Goal: Information Seeking & Learning: Check status

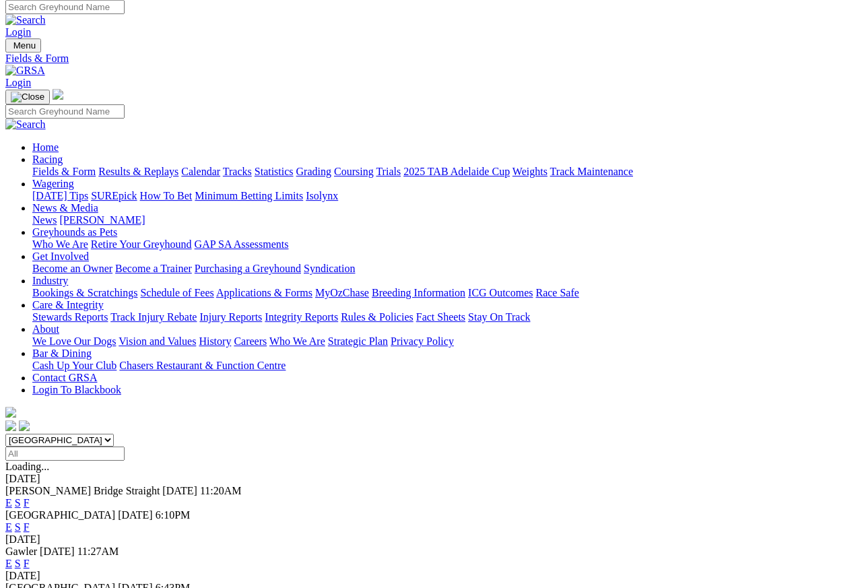
scroll to position [5, 0]
click at [30, 521] on link "F" at bounding box center [27, 526] width 6 height 11
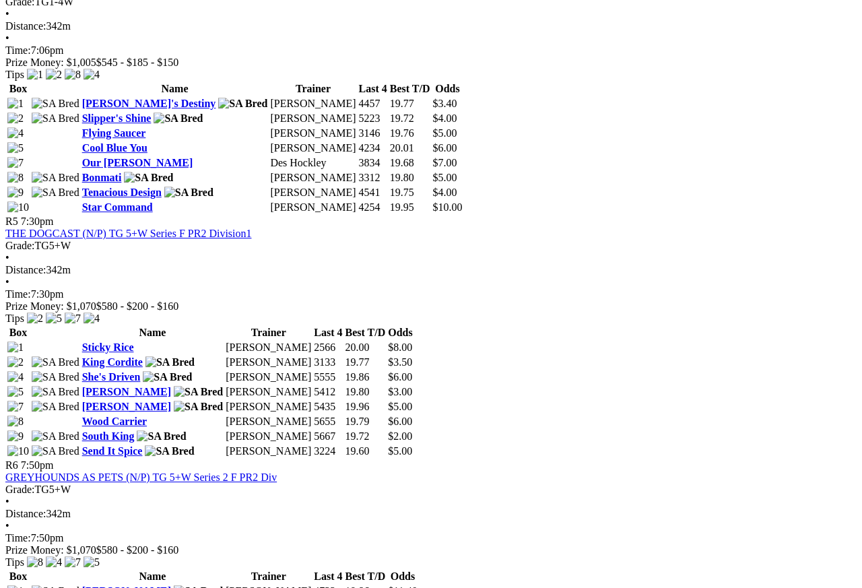
scroll to position [1449, 0]
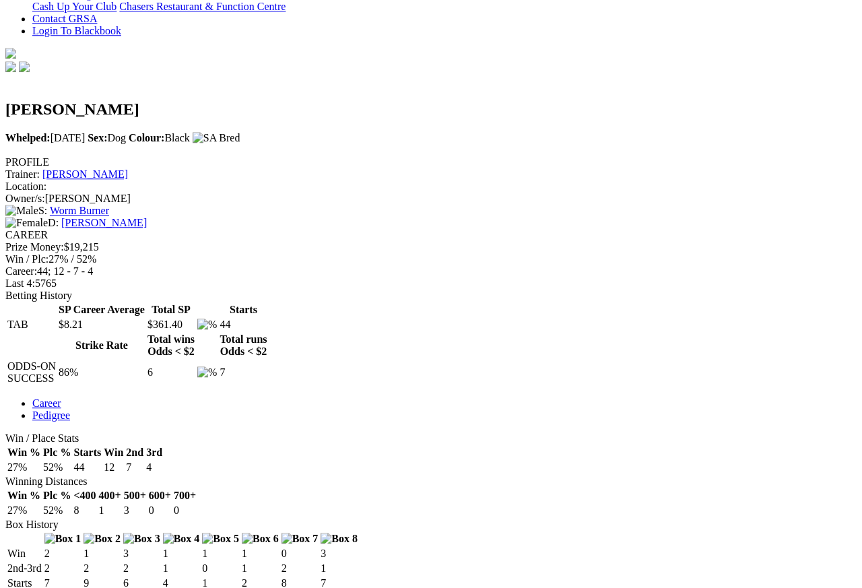
scroll to position [361, 0]
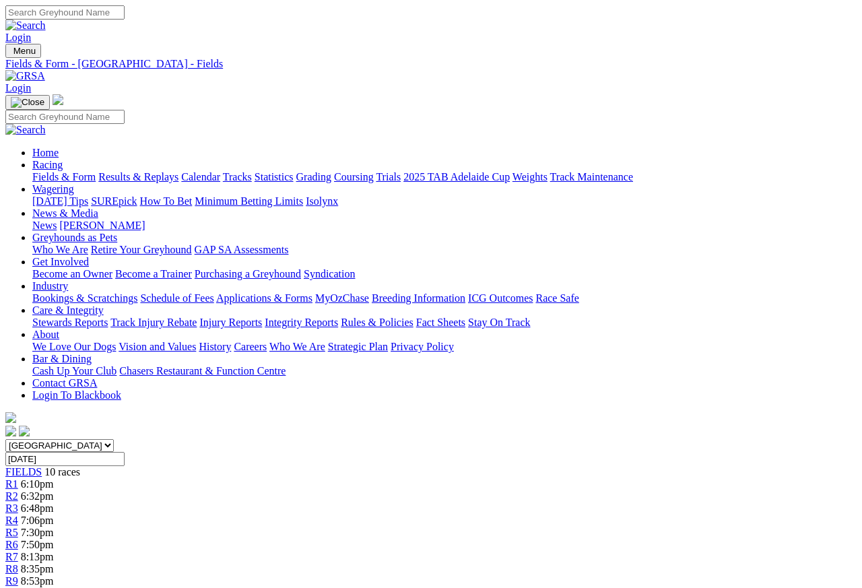
scroll to position [12, 0]
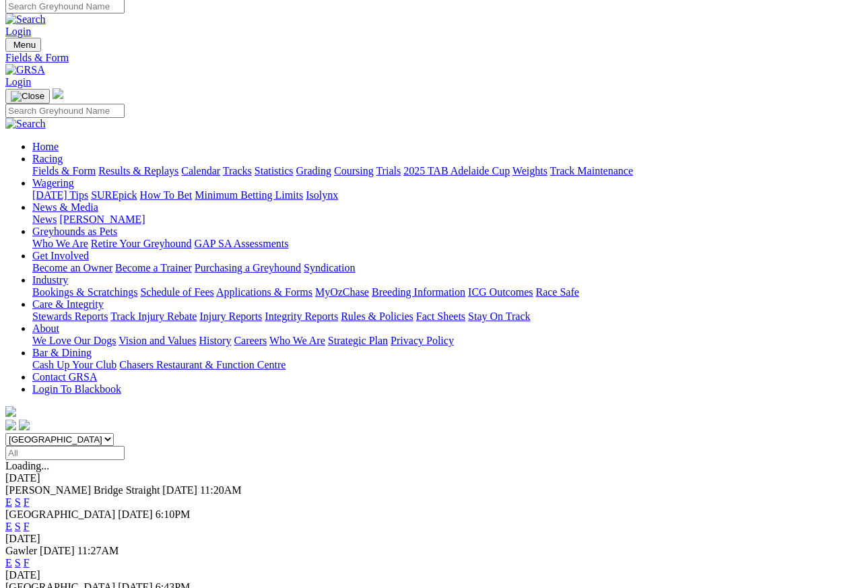
scroll to position [6, 0]
click at [168, 165] on link "Results & Replays" at bounding box center [138, 170] width 80 height 11
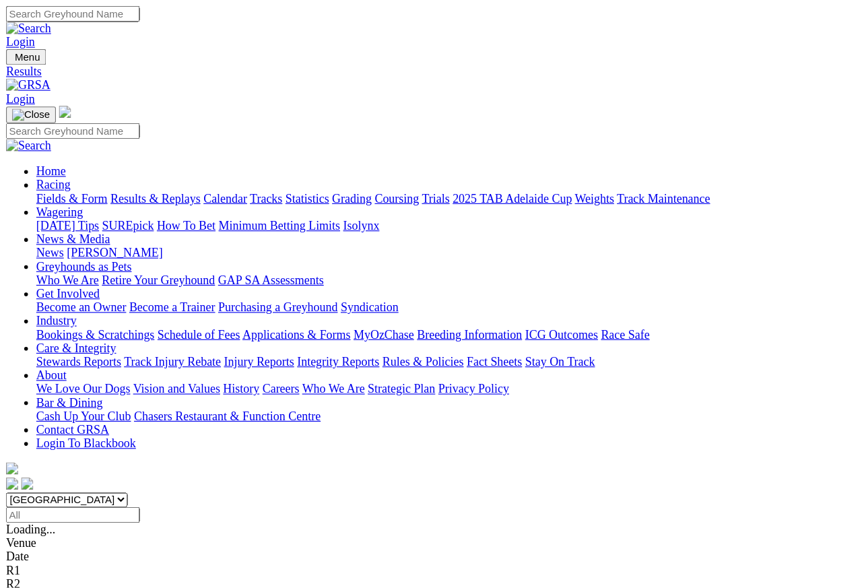
scroll to position [6, 0]
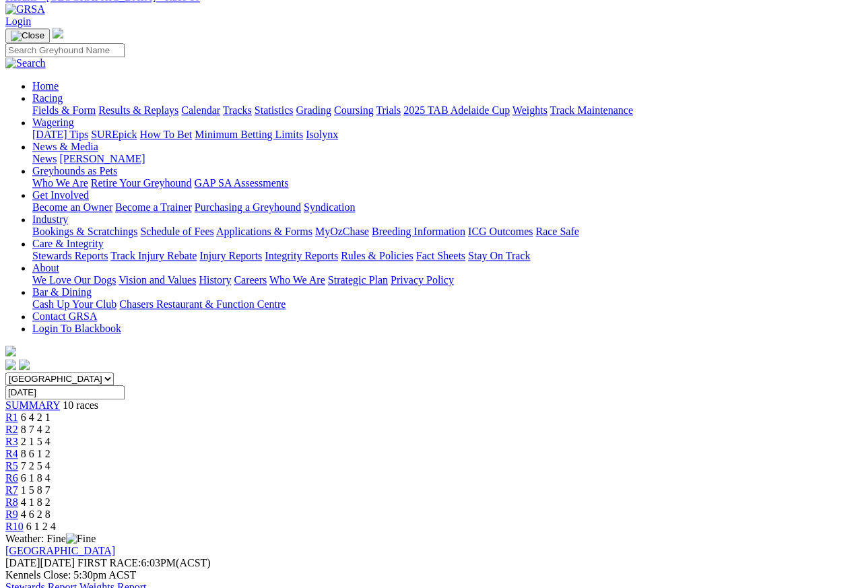
scroll to position [66, 0]
click at [18, 509] on link "R9" at bounding box center [11, 514] width 13 height 11
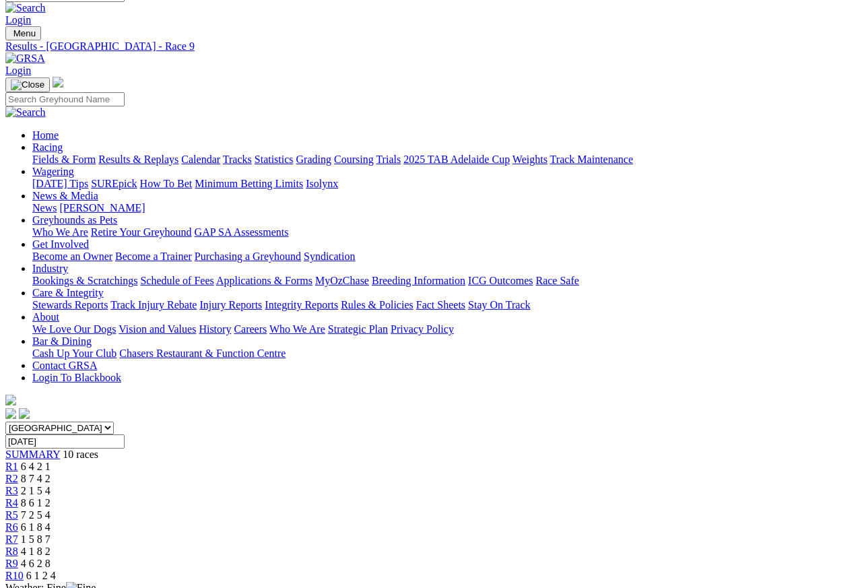
scroll to position [3, 0]
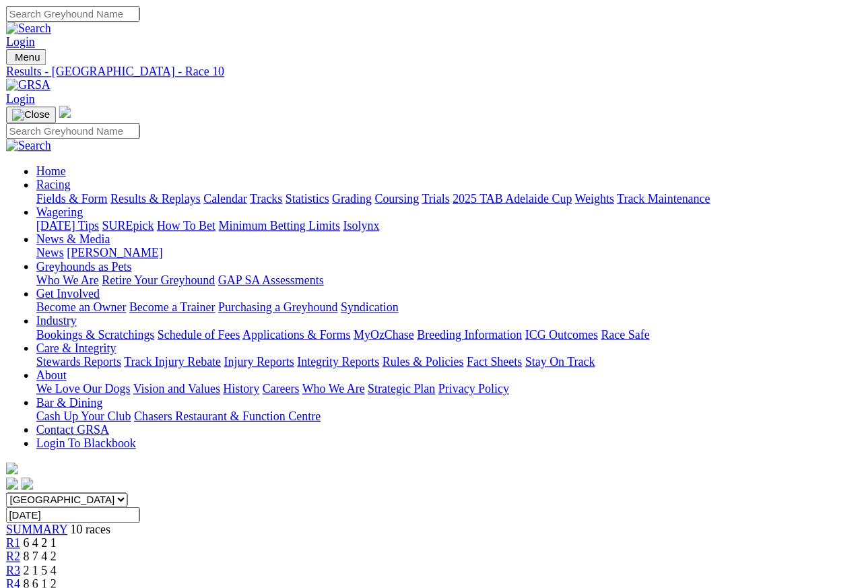
scroll to position [6, 0]
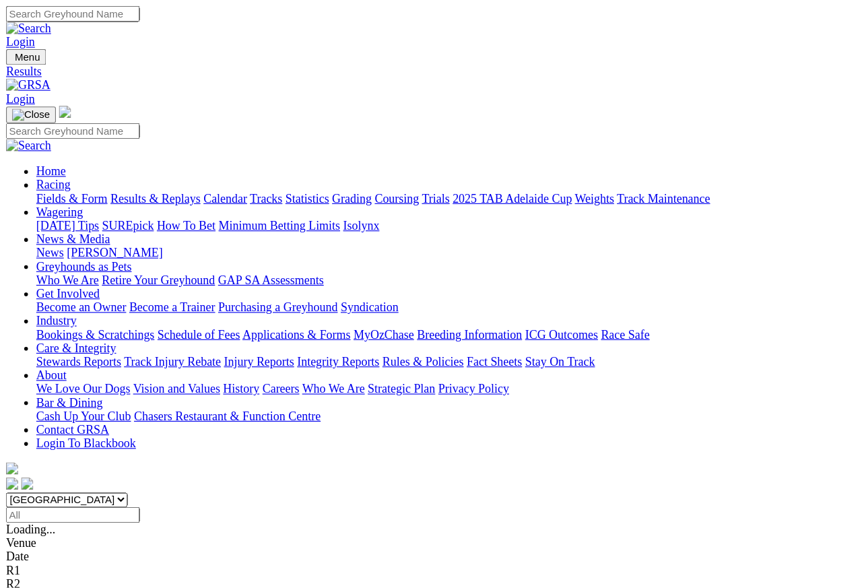
scroll to position [6, 0]
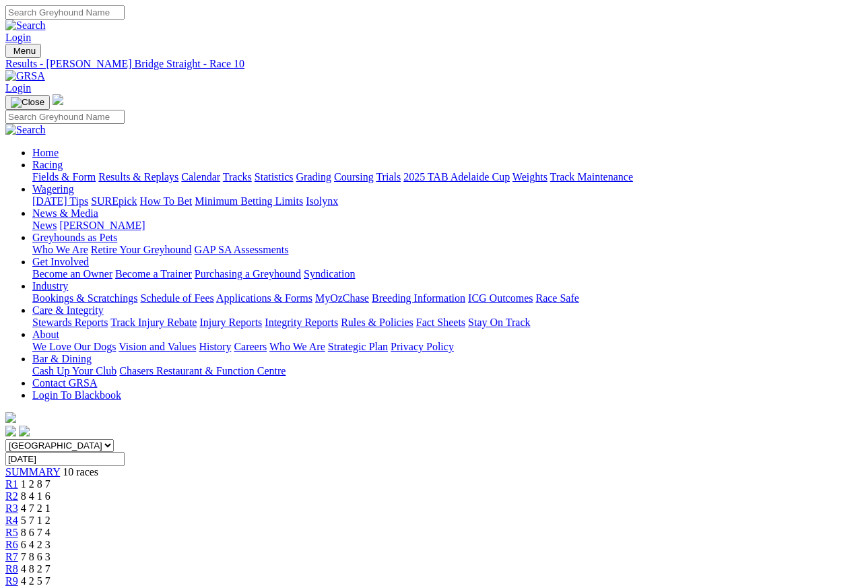
scroll to position [6, 0]
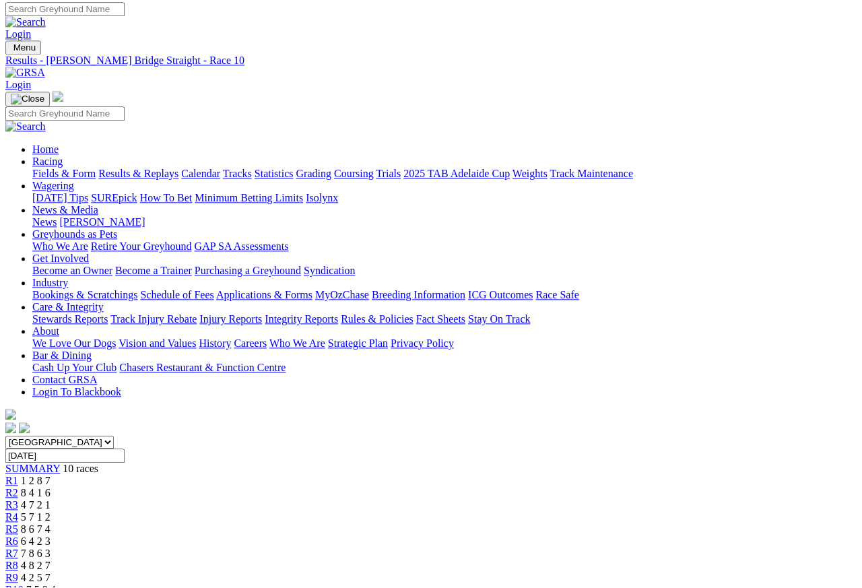
scroll to position [13, 0]
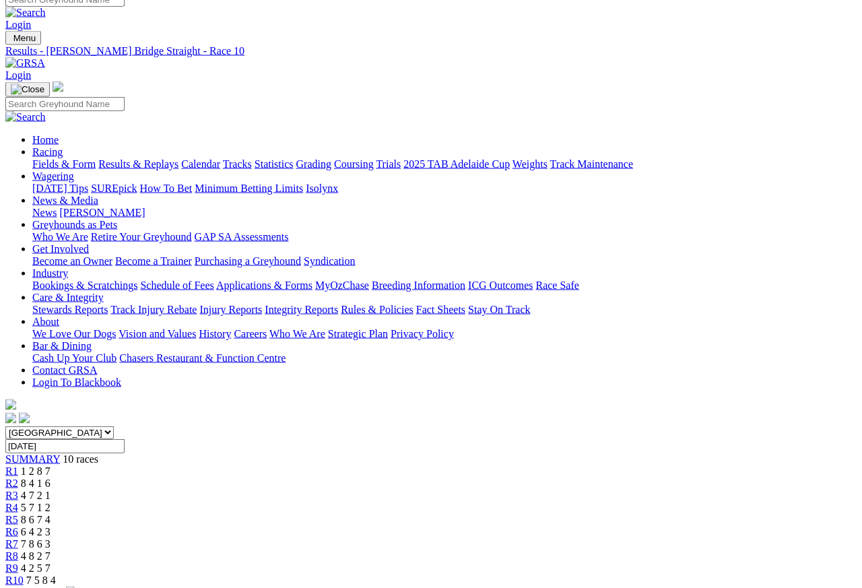
click at [18, 562] on link "R9" at bounding box center [11, 567] width 13 height 11
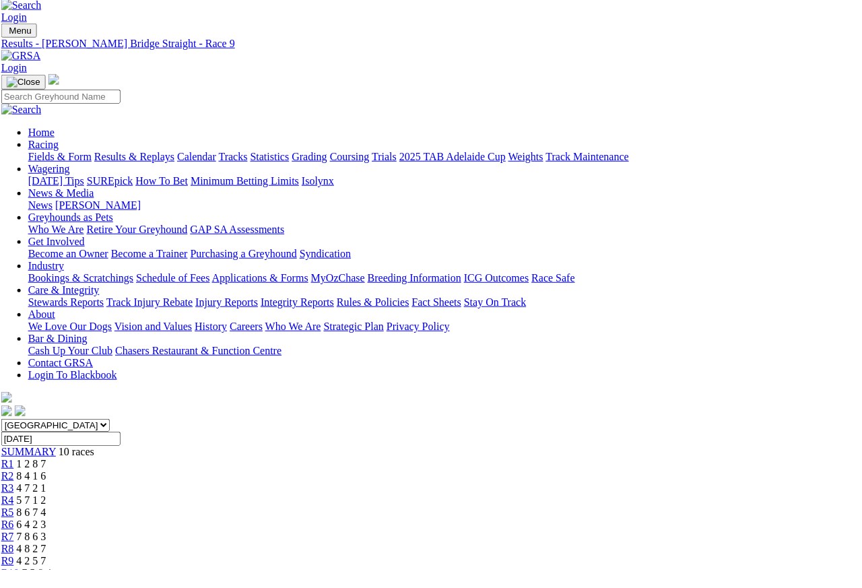
scroll to position [22, 4]
click at [14, 523] on span "R8" at bounding box center [7, 547] width 13 height 11
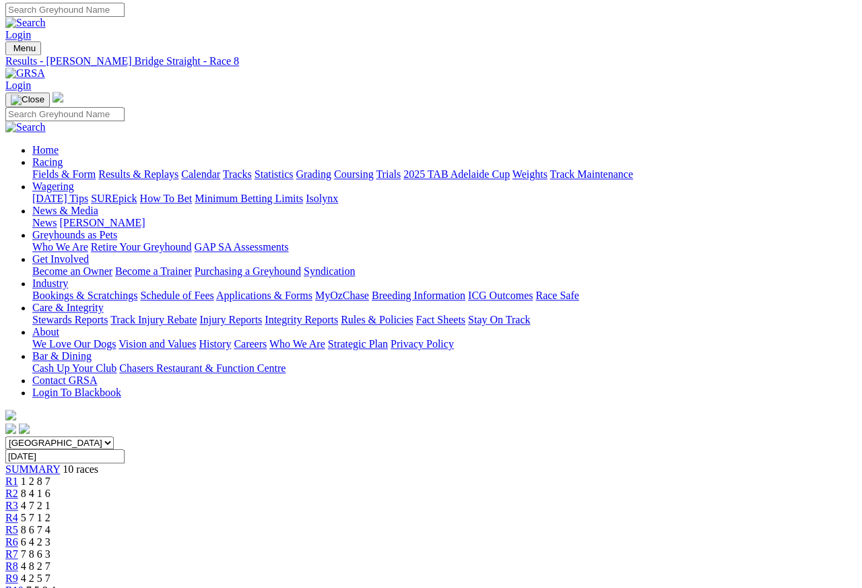
scroll to position [3, 0]
click at [18, 548] on span "R7" at bounding box center [11, 553] width 13 height 11
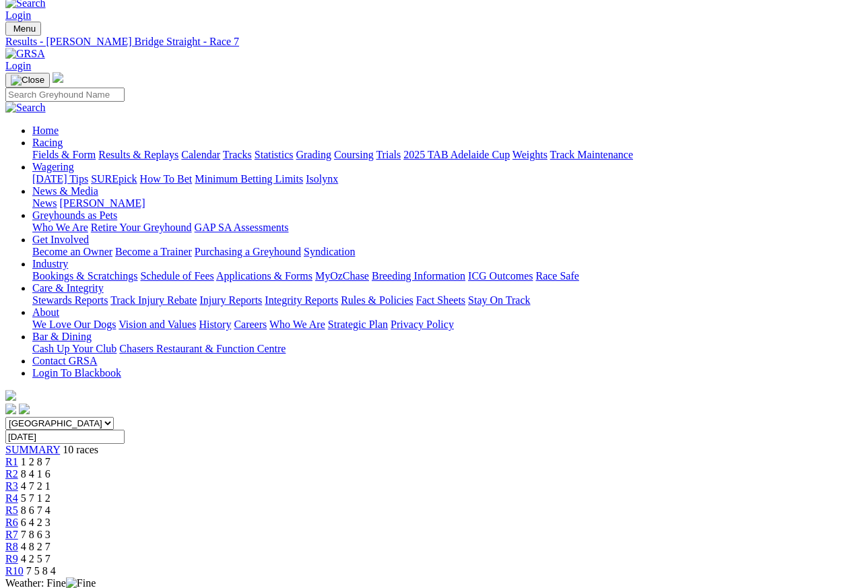
scroll to position [22, 0]
click at [51, 517] on span "6 4 2 3" at bounding box center [36, 522] width 30 height 11
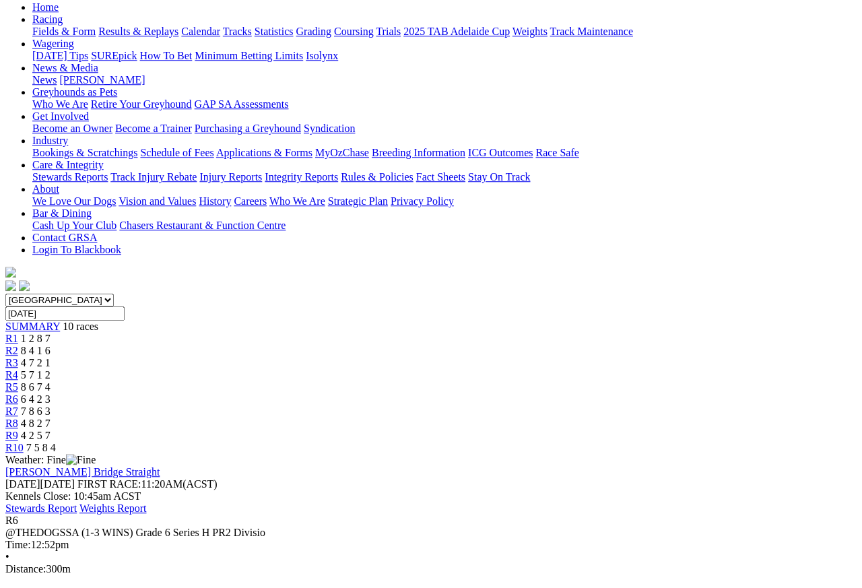
scroll to position [113, 0]
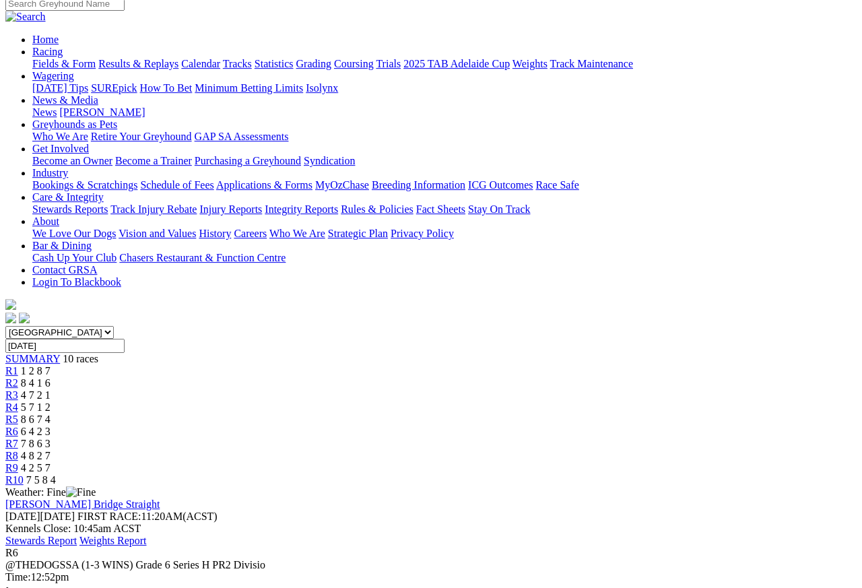
click at [18, 414] on span "R5" at bounding box center [11, 419] width 13 height 11
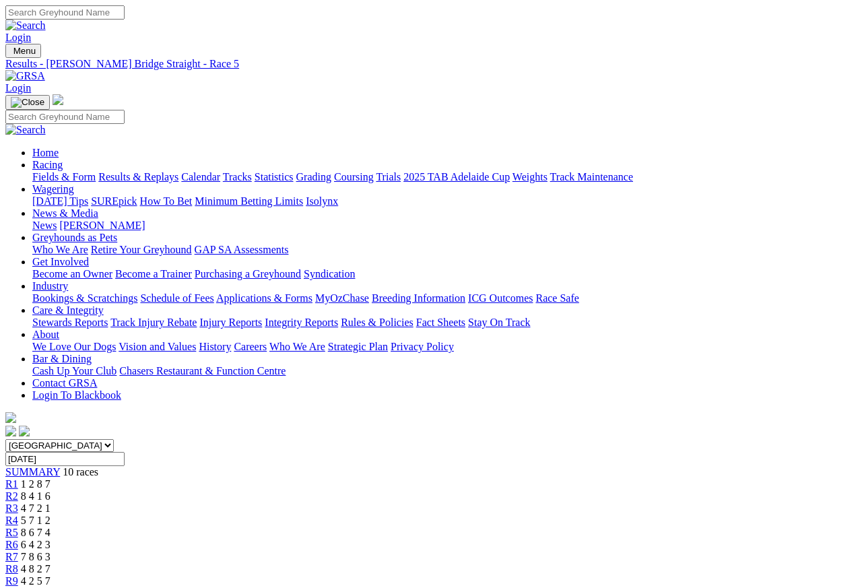
click at [18, 515] on span "R4" at bounding box center [11, 520] width 13 height 11
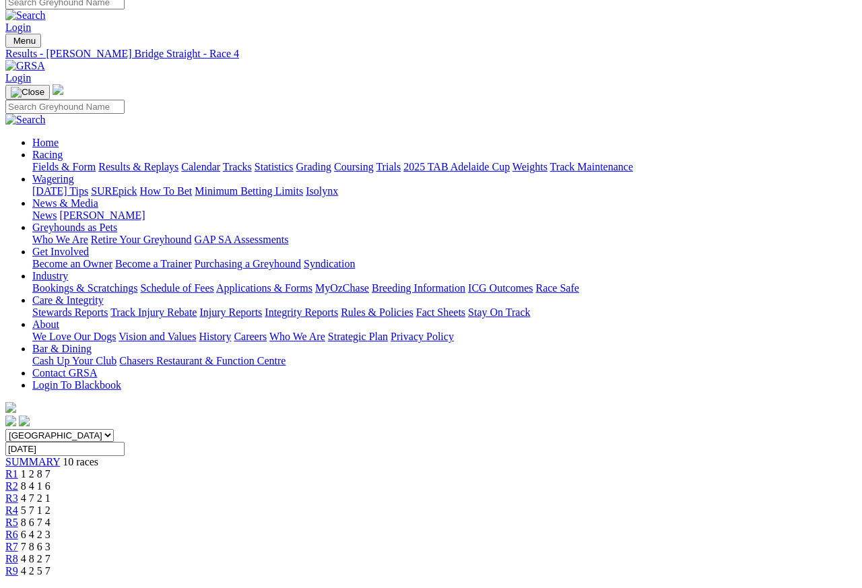
scroll to position [11, 0]
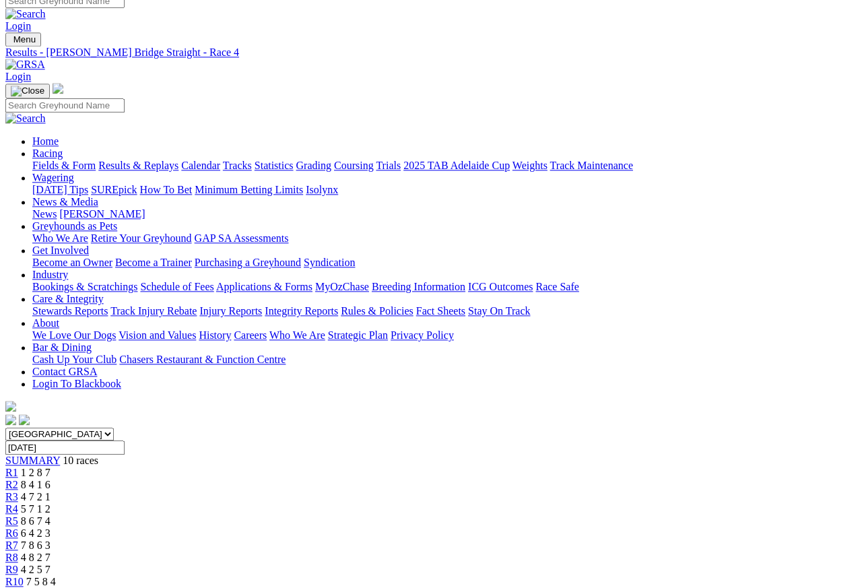
click at [18, 492] on span "R3" at bounding box center [11, 497] width 13 height 11
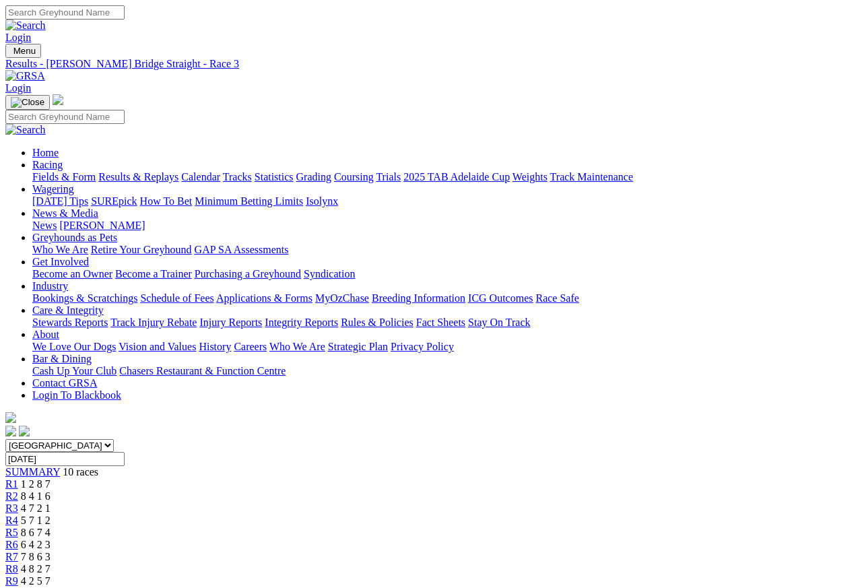
click at [18, 490] on span "R2" at bounding box center [11, 495] width 13 height 11
click at [18, 478] on link "R1" at bounding box center [11, 483] width 13 height 11
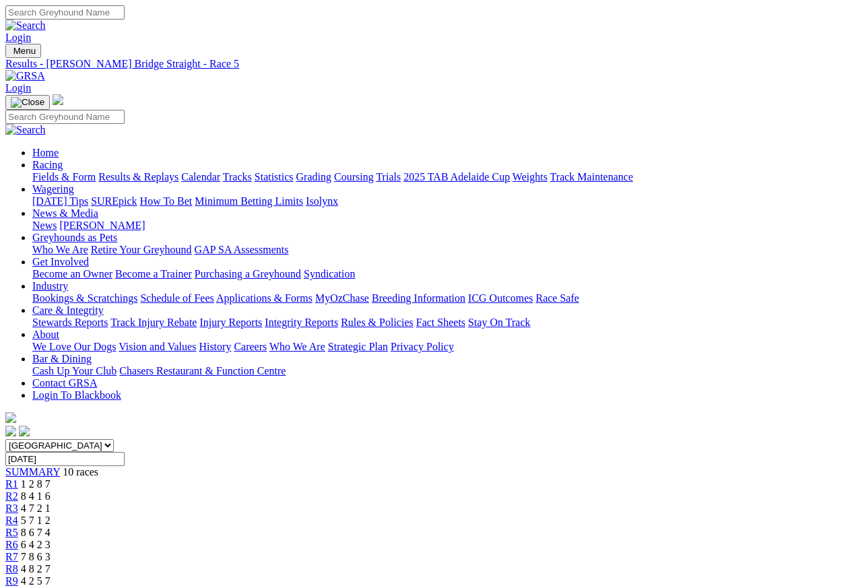
scroll to position [6, 0]
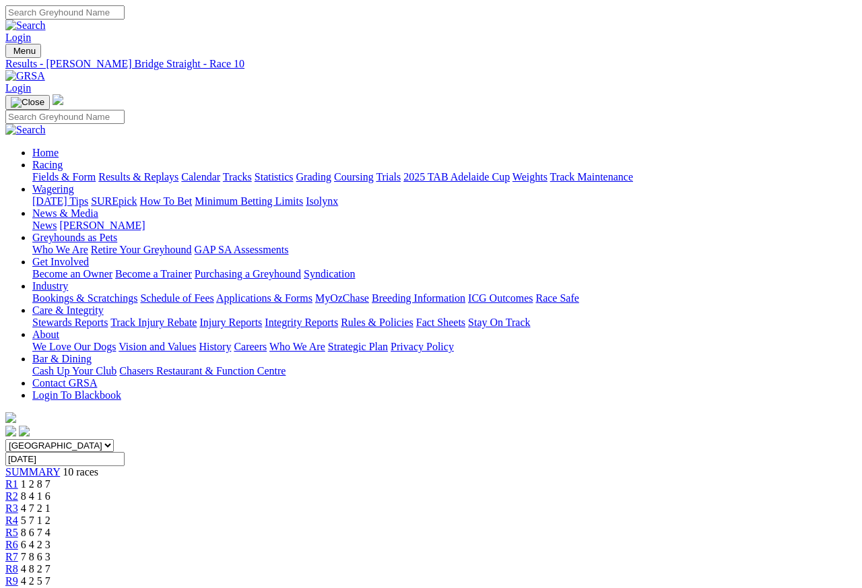
scroll to position [5, 0]
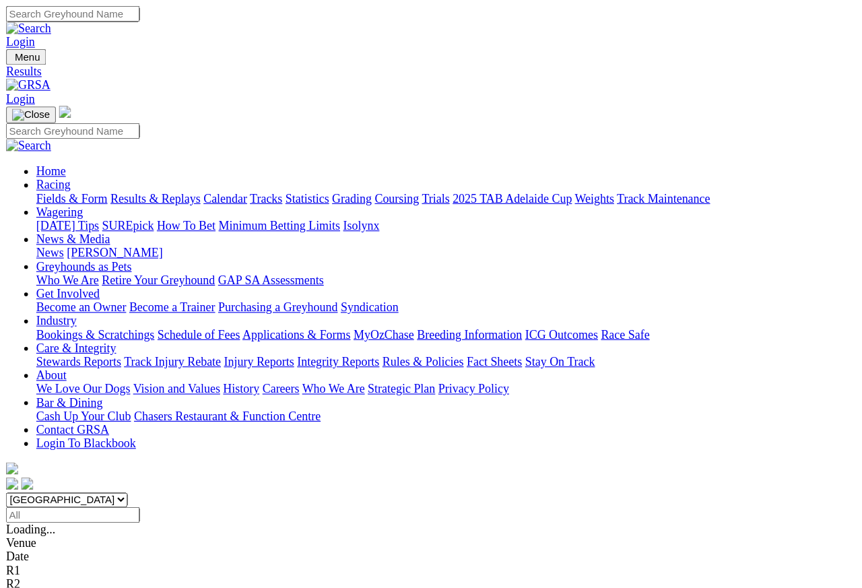
scroll to position [6, 0]
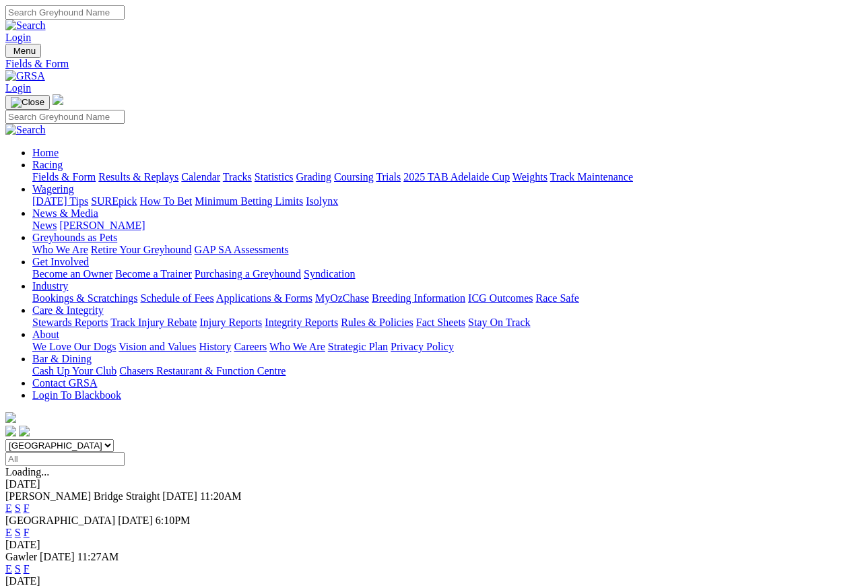
scroll to position [6, 0]
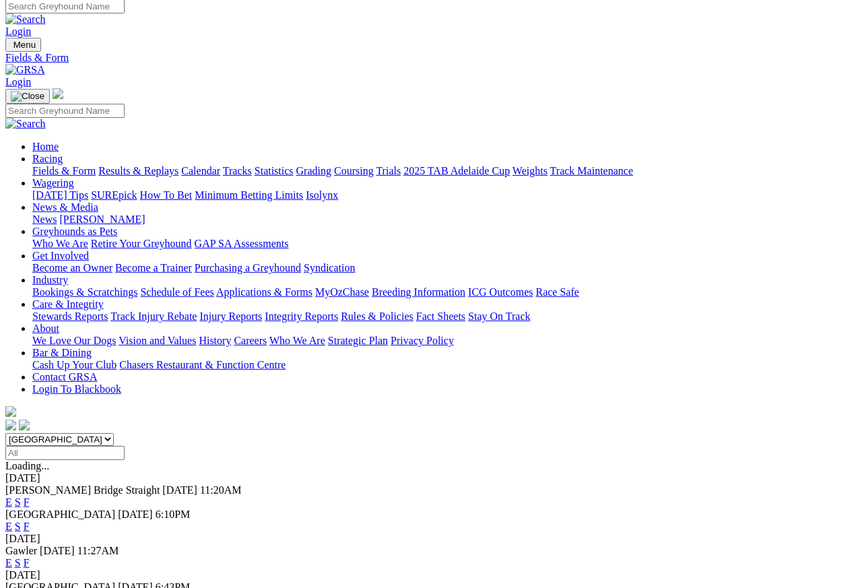
click at [104, 298] on link "Care & Integrity" at bounding box center [67, 303] width 71 height 11
click at [338, 311] on link "Integrity Reports" at bounding box center [301, 316] width 73 height 11
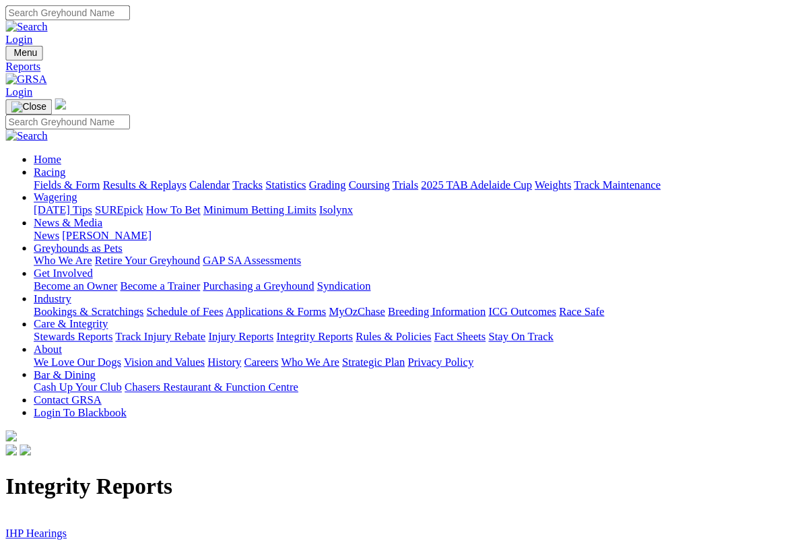
scroll to position [2, 0]
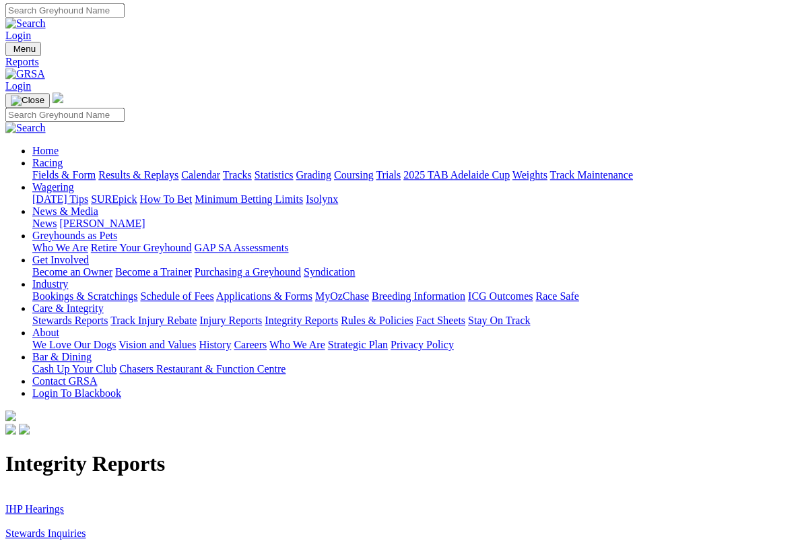
click at [58, 523] on link "Stewards Inquiries" at bounding box center [45, 532] width 81 height 11
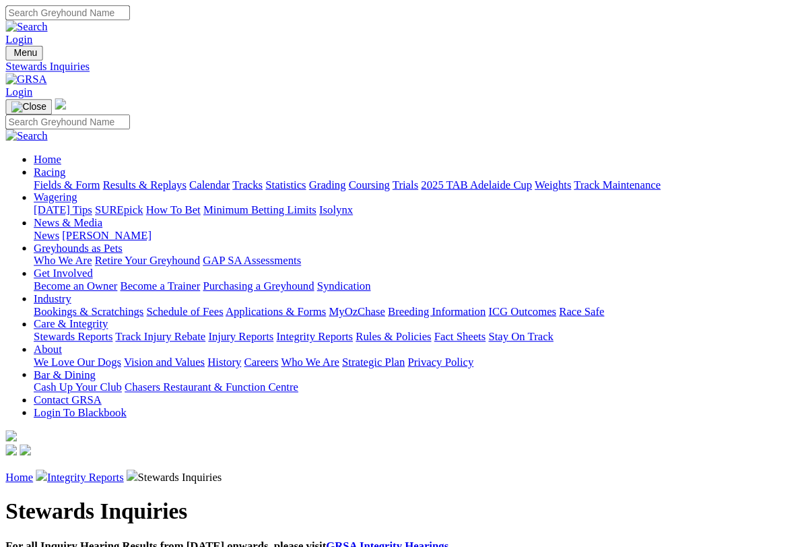
scroll to position [2, 0]
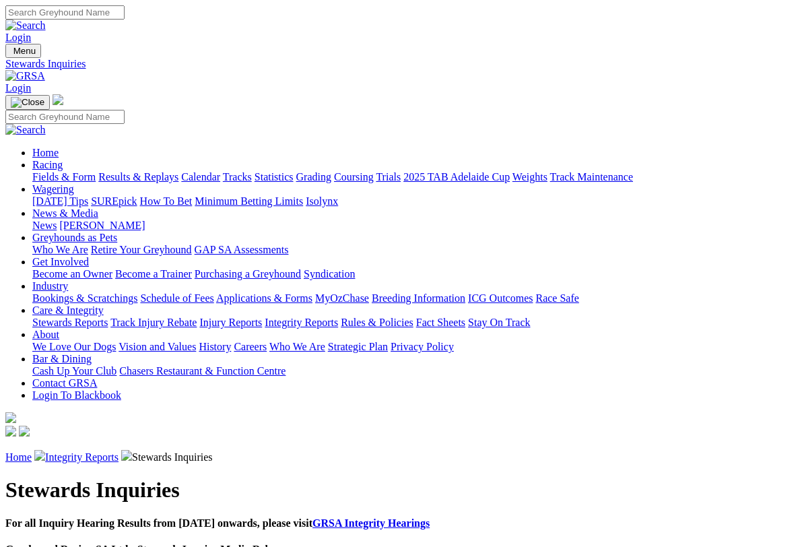
scroll to position [2, 0]
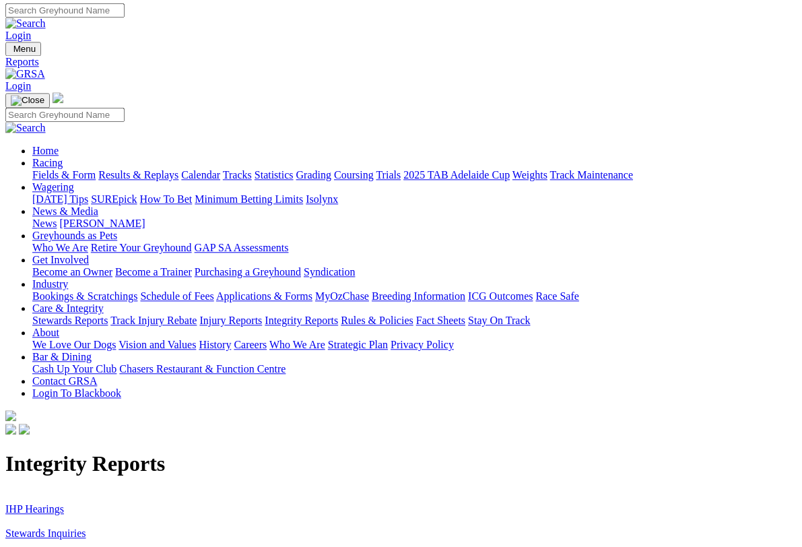
scroll to position [2, 0]
click at [48, 503] on link "IHP Hearings" at bounding box center [34, 508] width 59 height 11
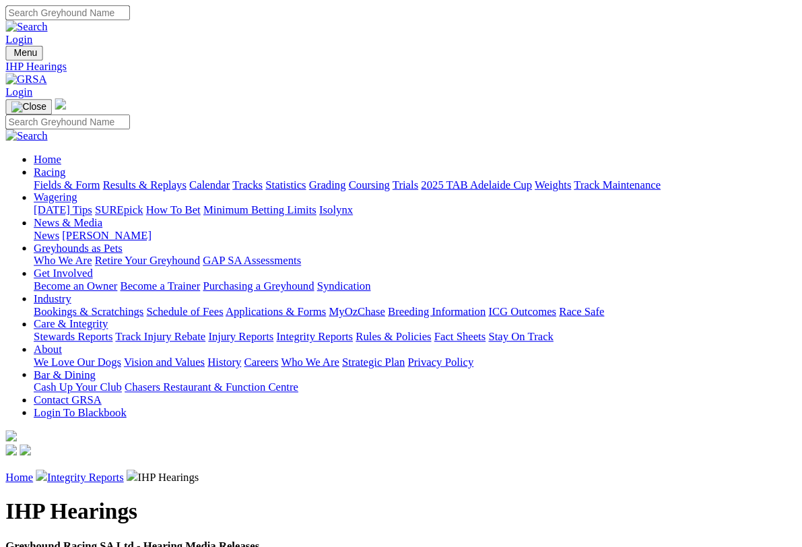
scroll to position [2, 0]
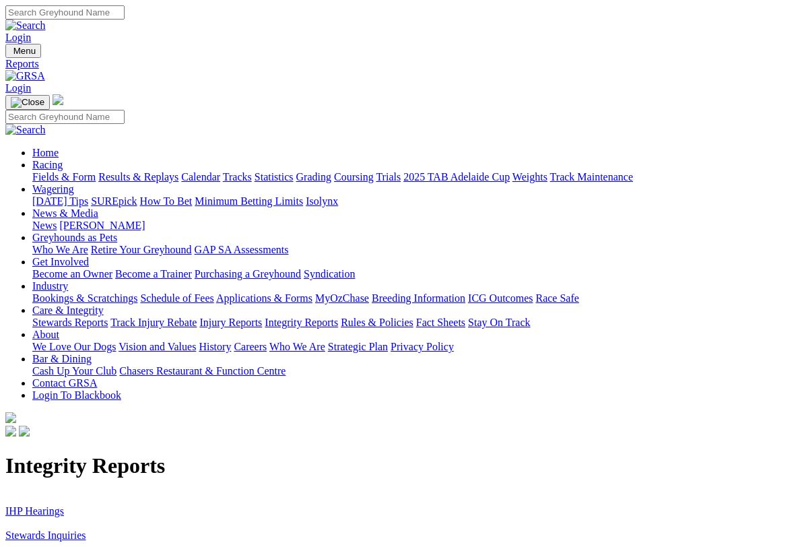
scroll to position [2, 0]
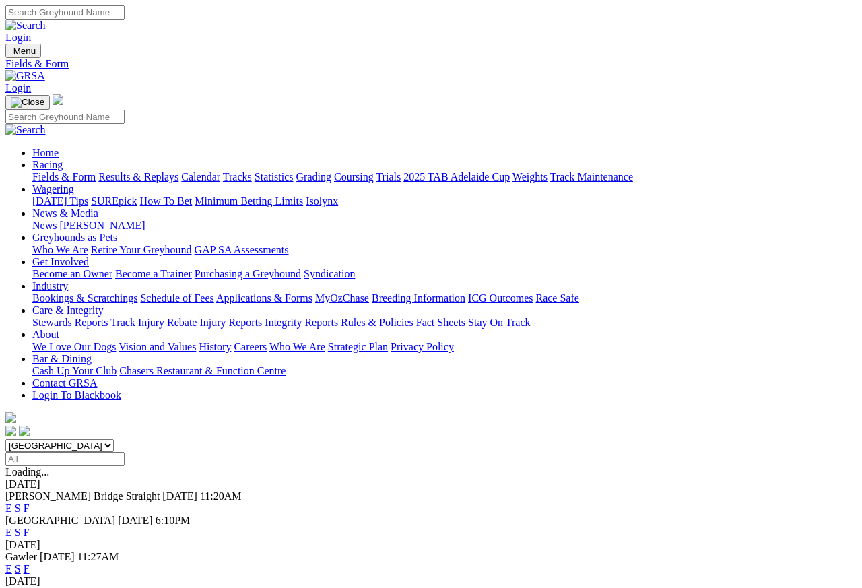
scroll to position [6, 0]
